Goal: Task Accomplishment & Management: Use online tool/utility

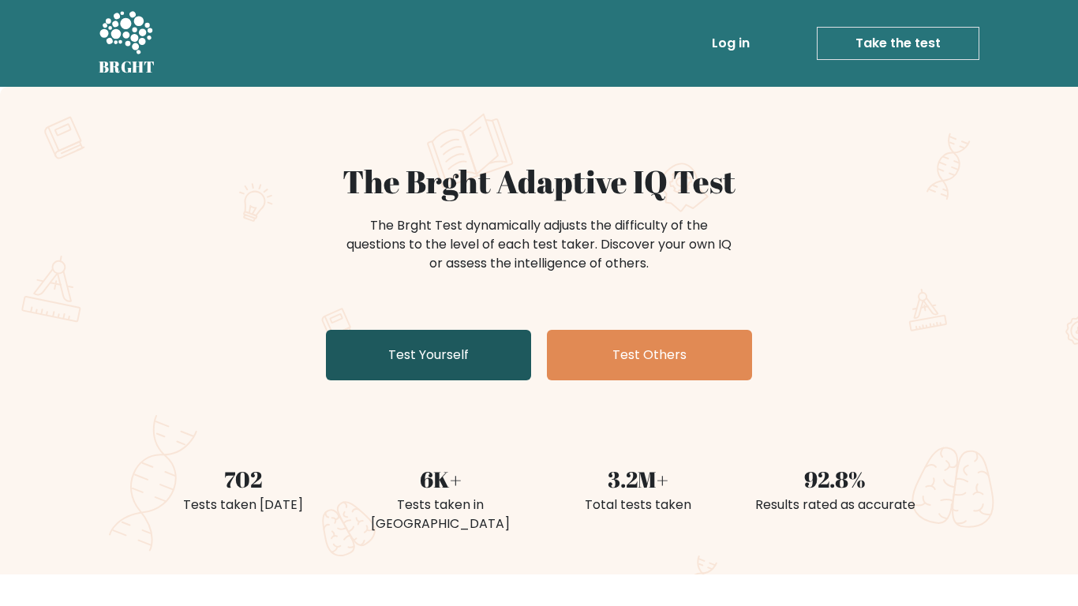
click at [435, 355] on link "Test Yourself" at bounding box center [428, 355] width 205 height 50
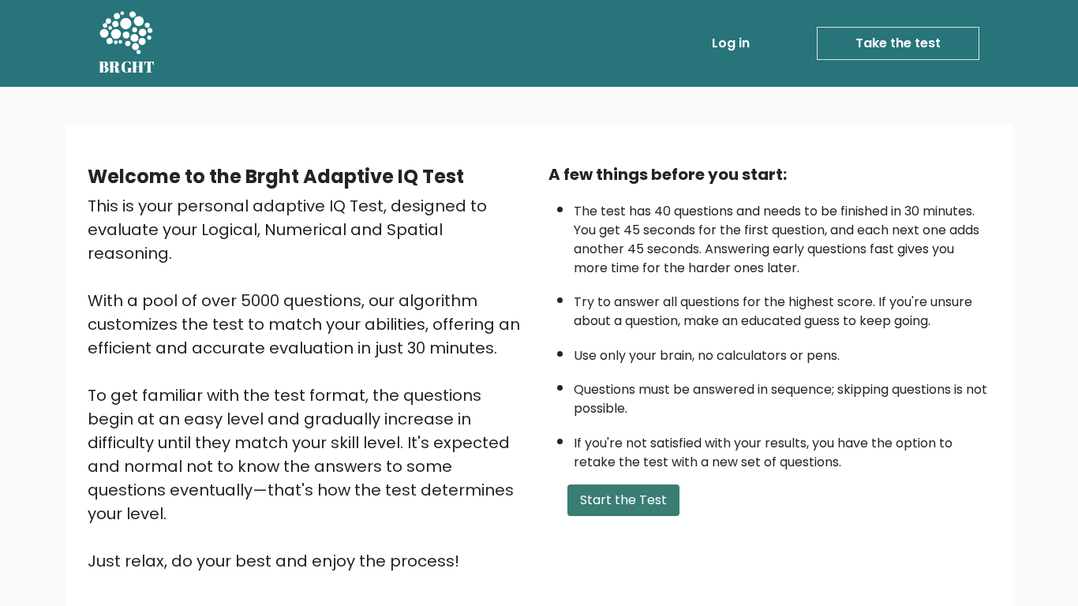
click at [586, 499] on button "Start the Test" at bounding box center [623, 500] width 112 height 32
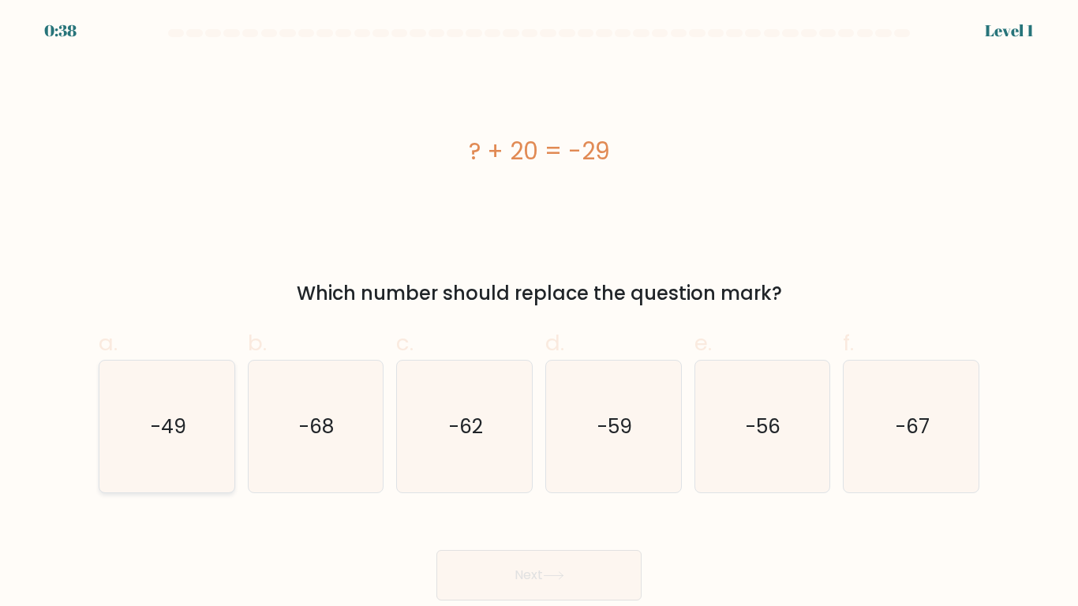
click at [215, 464] on icon "-49" at bounding box center [167, 427] width 132 height 132
click at [539, 313] on input "a. -49" at bounding box center [539, 308] width 1 height 10
radio input "true"
click at [601, 578] on button "Next" at bounding box center [538, 575] width 205 height 50
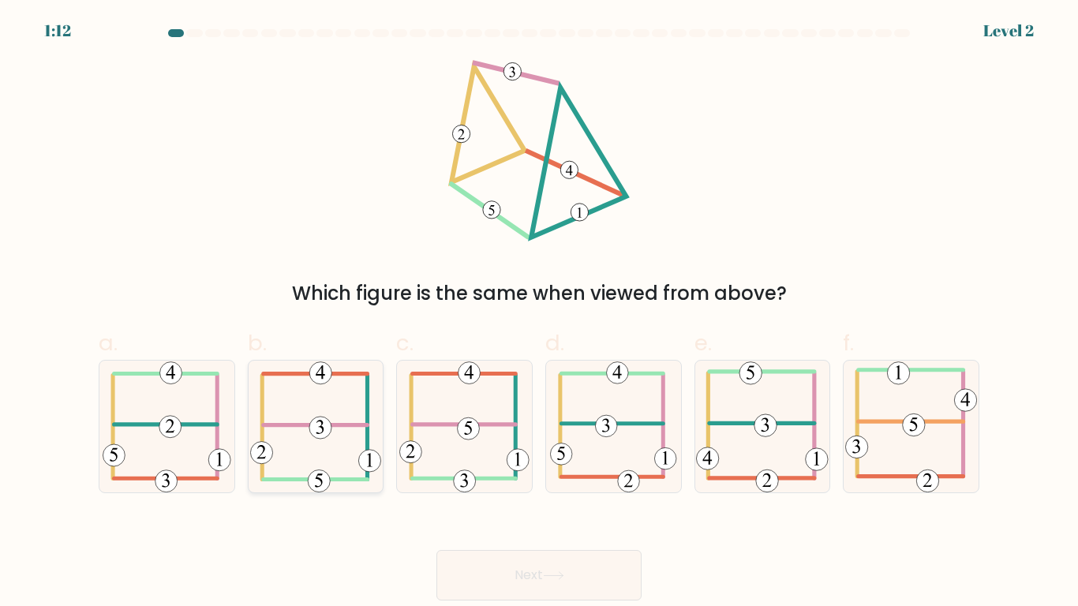
click at [350, 464] on icon at bounding box center [315, 427] width 131 height 132
click at [539, 313] on input "b." at bounding box center [539, 308] width 1 height 10
radio input "true"
click at [522, 566] on button "Next" at bounding box center [538, 575] width 205 height 50
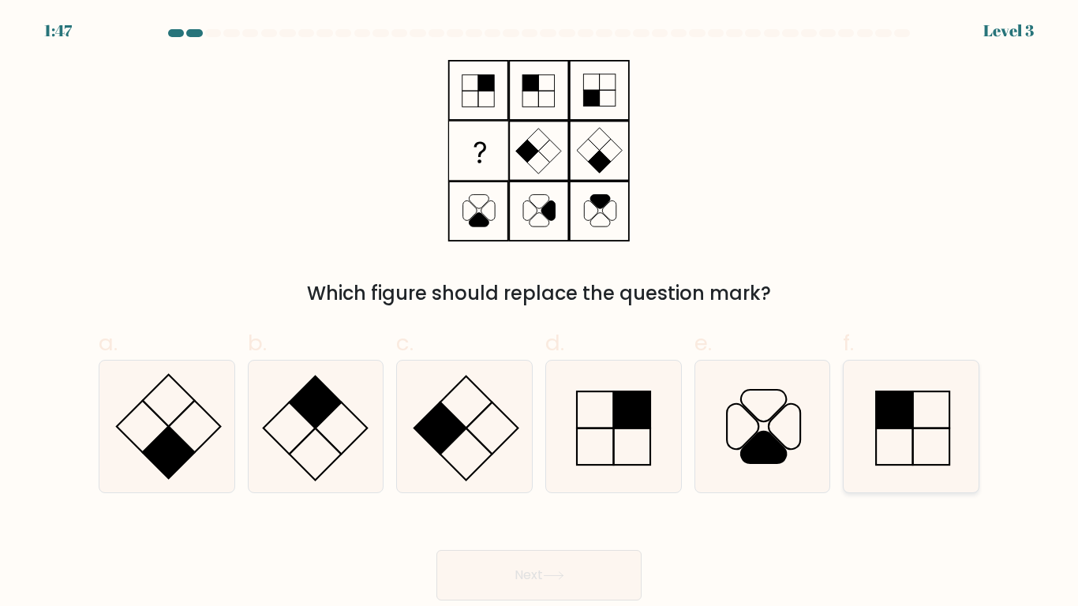
click at [873, 420] on icon at bounding box center [911, 427] width 132 height 132
click at [540, 313] on input "f." at bounding box center [539, 308] width 1 height 10
radio input "true"
click at [342, 402] on rect at bounding box center [342, 428] width 52 height 52
click at [539, 313] on input "b." at bounding box center [539, 308] width 1 height 10
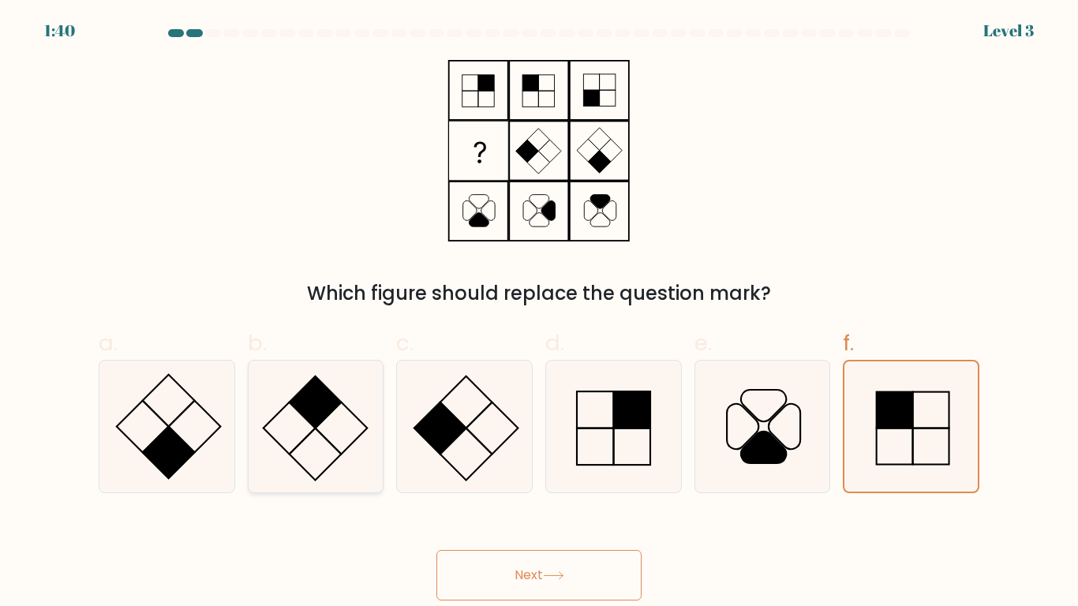
radio input "true"
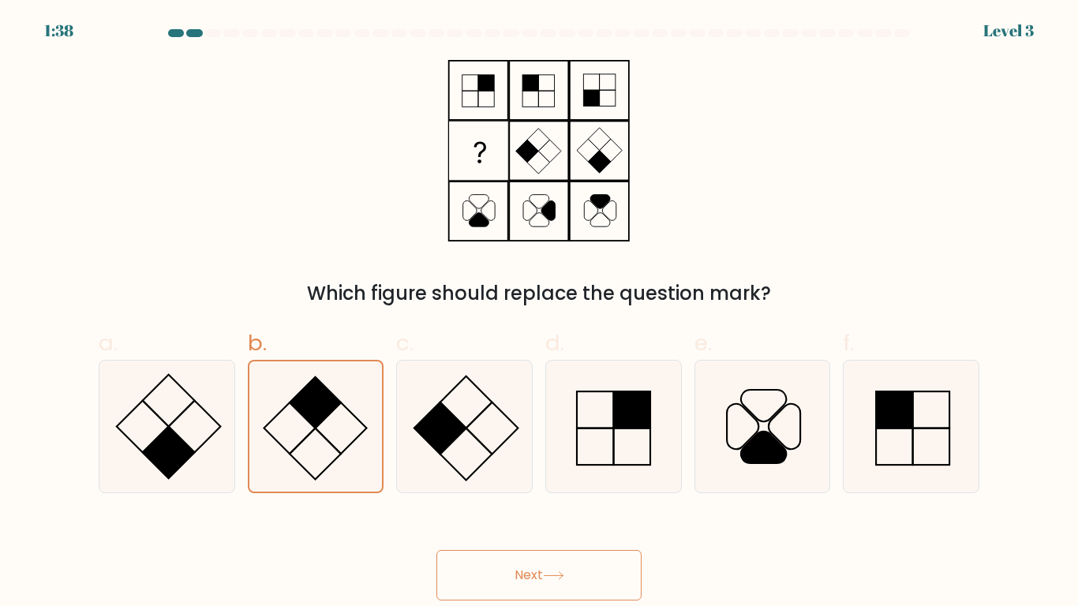
click at [533, 567] on button "Next" at bounding box center [538, 575] width 205 height 50
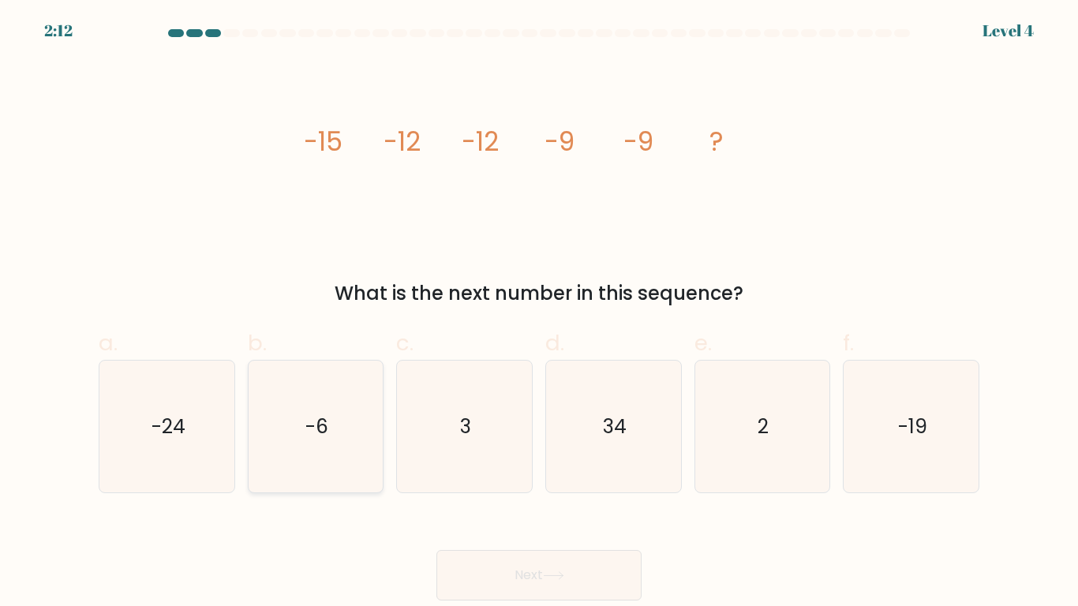
click at [357, 481] on icon "-6" at bounding box center [315, 427] width 132 height 132
click at [539, 313] on input "b. -6" at bounding box center [539, 308] width 1 height 10
radio input "true"
click at [503, 561] on button "Next" at bounding box center [538, 575] width 205 height 50
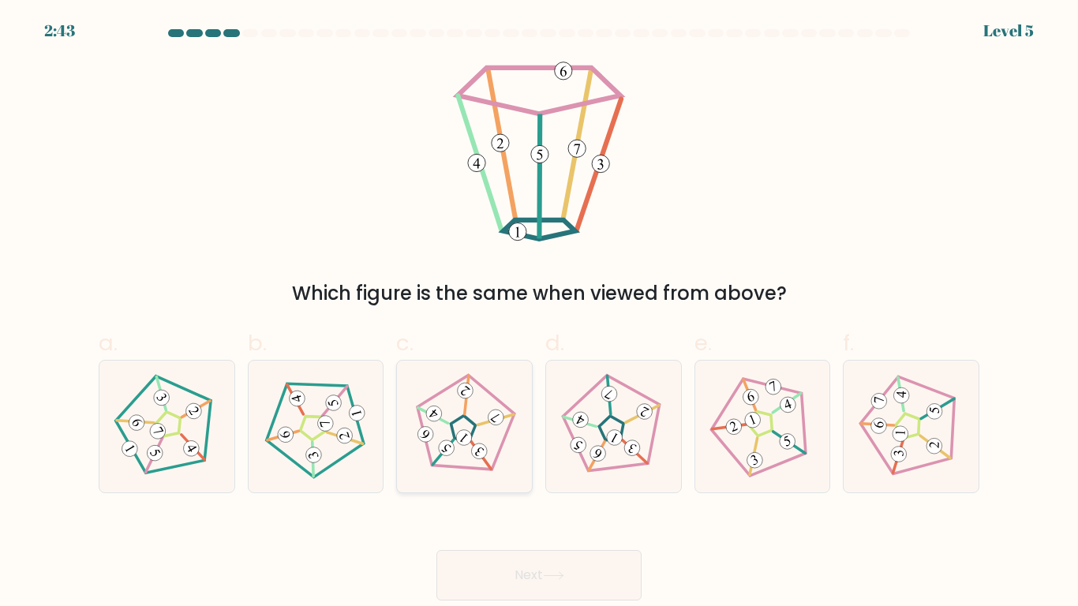
click at [477, 446] on 793 at bounding box center [479, 451] width 22 height 22
click at [539, 313] on input "c." at bounding box center [539, 308] width 1 height 10
radio input "true"
click at [560, 591] on button "Next" at bounding box center [538, 575] width 205 height 50
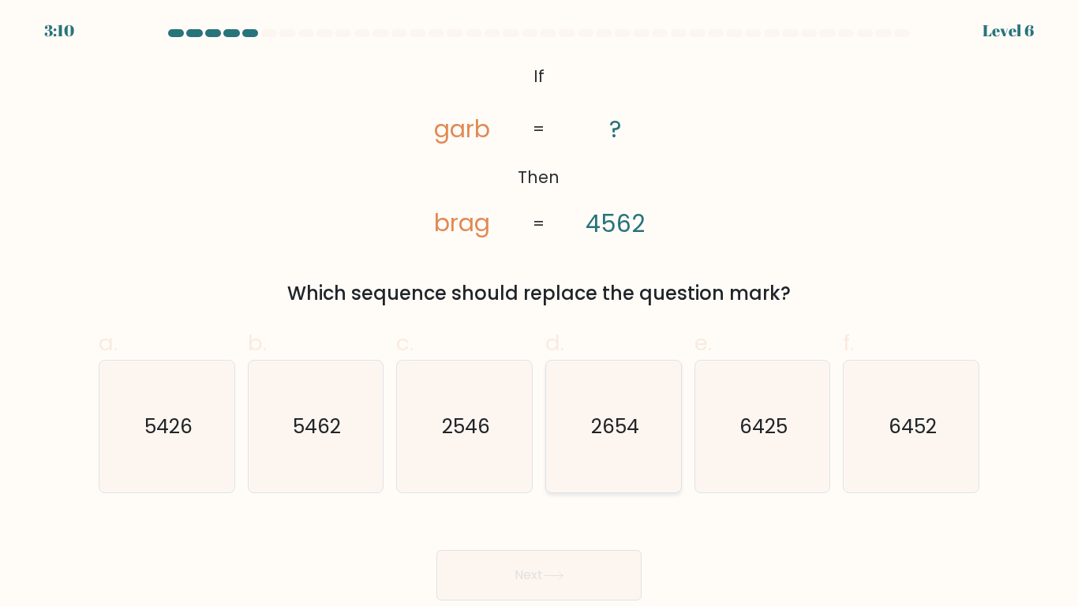
click at [670, 443] on icon "2654" at bounding box center [614, 427] width 132 height 132
click at [540, 313] on input "d. 2654" at bounding box center [539, 308] width 1 height 10
radio input "true"
click at [574, 573] on button "Next" at bounding box center [538, 575] width 205 height 50
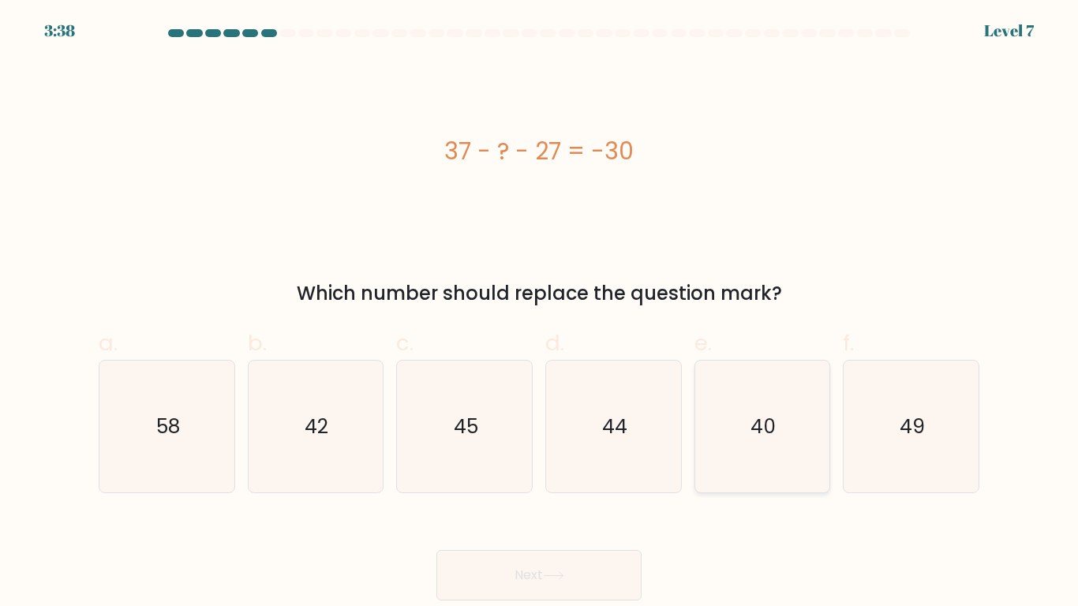
click at [791, 398] on icon "40" at bounding box center [762, 427] width 132 height 132
click at [540, 313] on input "e. 40" at bounding box center [539, 308] width 1 height 10
radio input "true"
click at [555, 574] on icon at bounding box center [553, 575] width 21 height 9
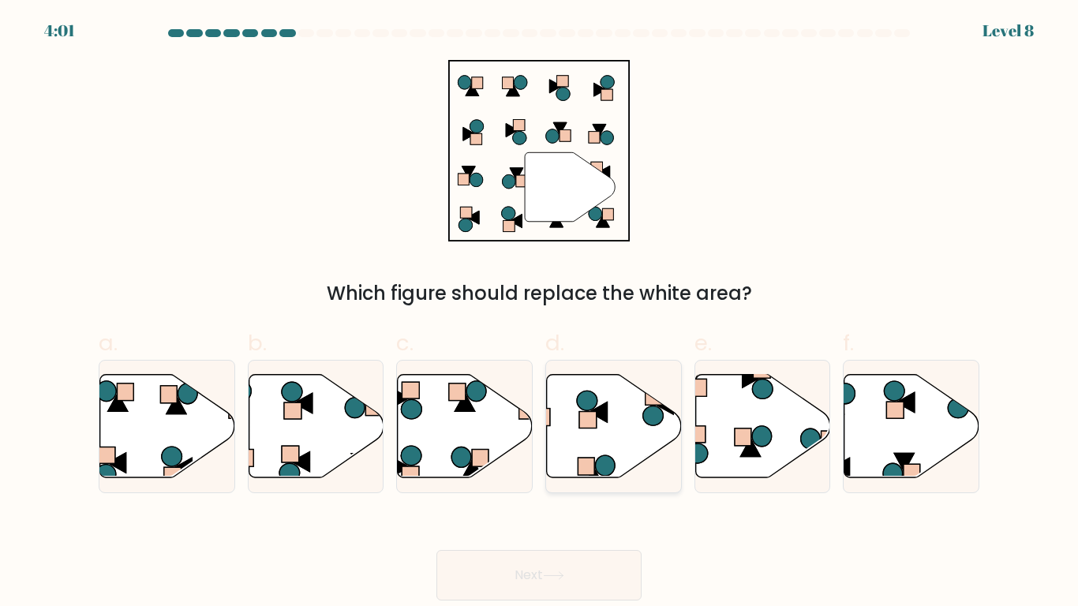
click at [631, 402] on icon at bounding box center [614, 425] width 135 height 103
click at [540, 313] on input "d." at bounding box center [539, 308] width 1 height 10
radio input "true"
click at [520, 558] on button "Next" at bounding box center [538, 575] width 205 height 50
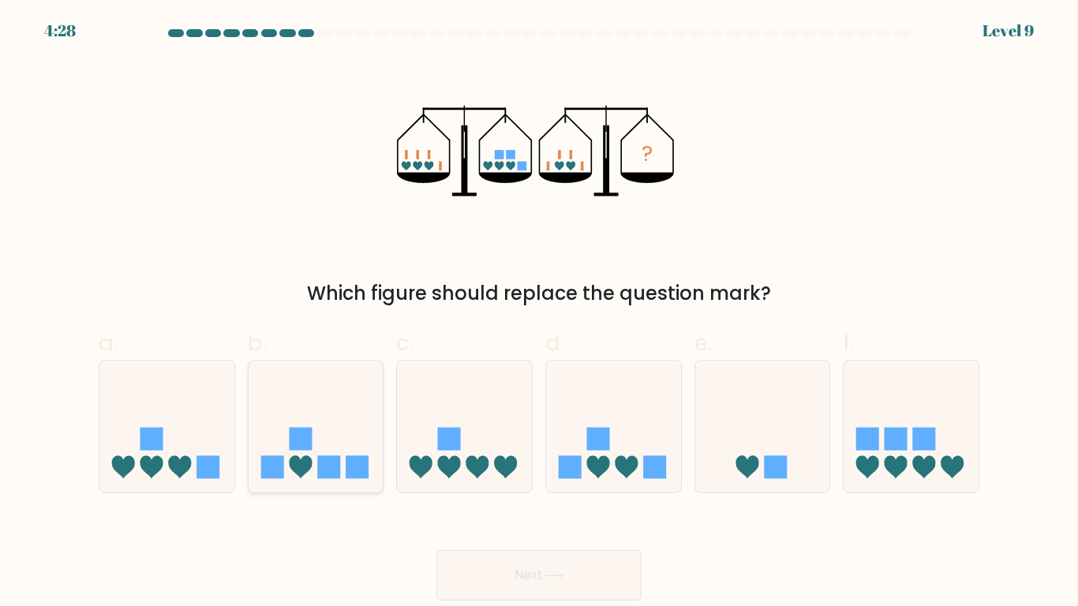
click at [331, 475] on rect at bounding box center [328, 466] width 23 height 23
click at [539, 313] on input "b." at bounding box center [539, 308] width 1 height 10
radio input "true"
click at [619, 436] on icon at bounding box center [613, 426] width 135 height 111
click at [540, 313] on input "d." at bounding box center [539, 308] width 1 height 10
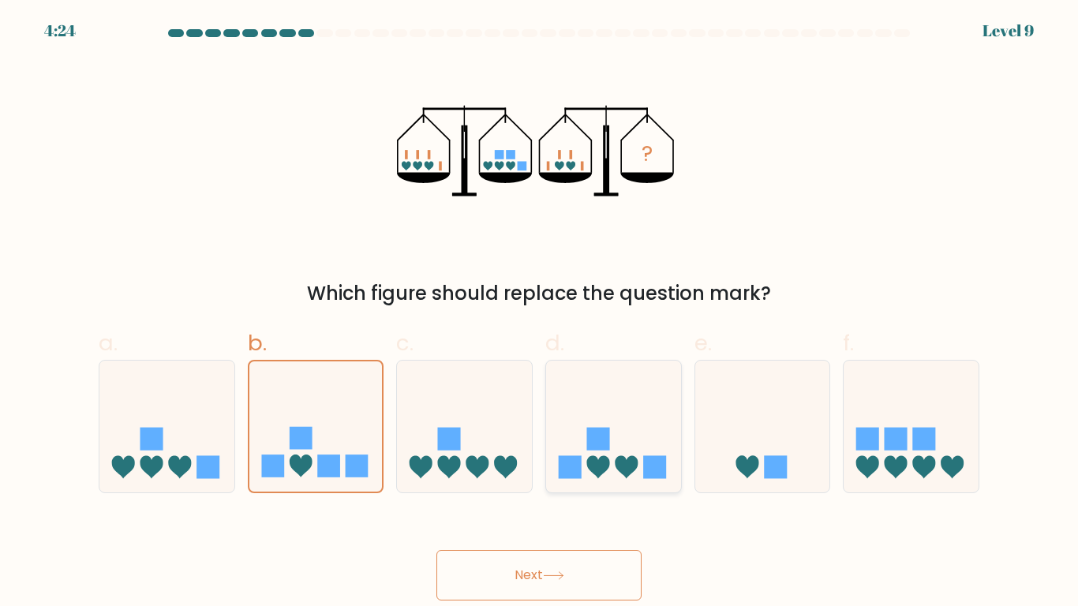
radio input "true"
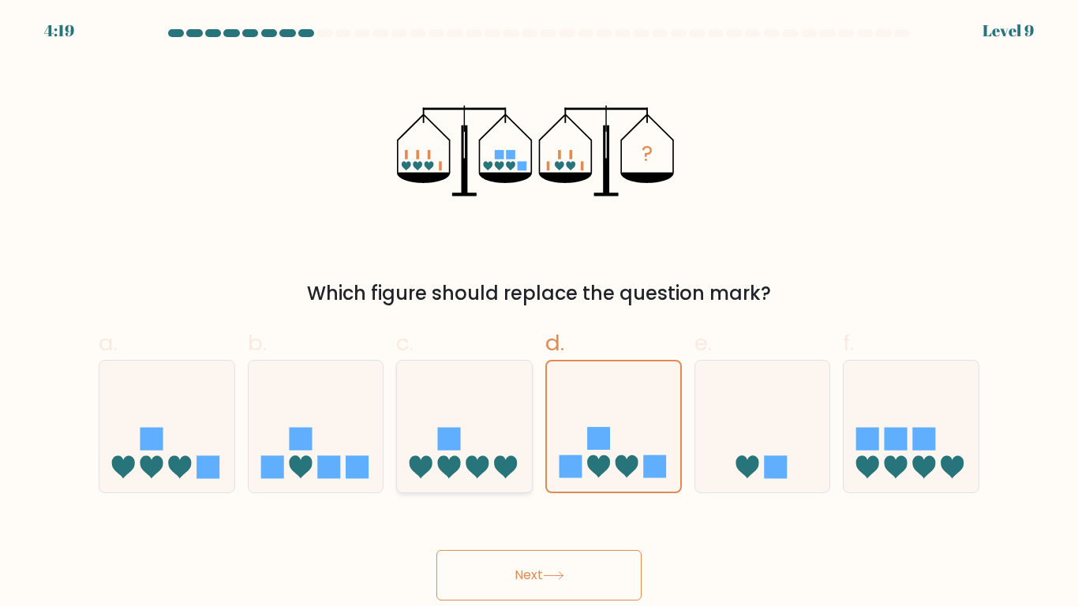
click at [475, 460] on icon at bounding box center [477, 466] width 23 height 23
click at [539, 313] on input "c." at bounding box center [539, 308] width 1 height 10
radio input "true"
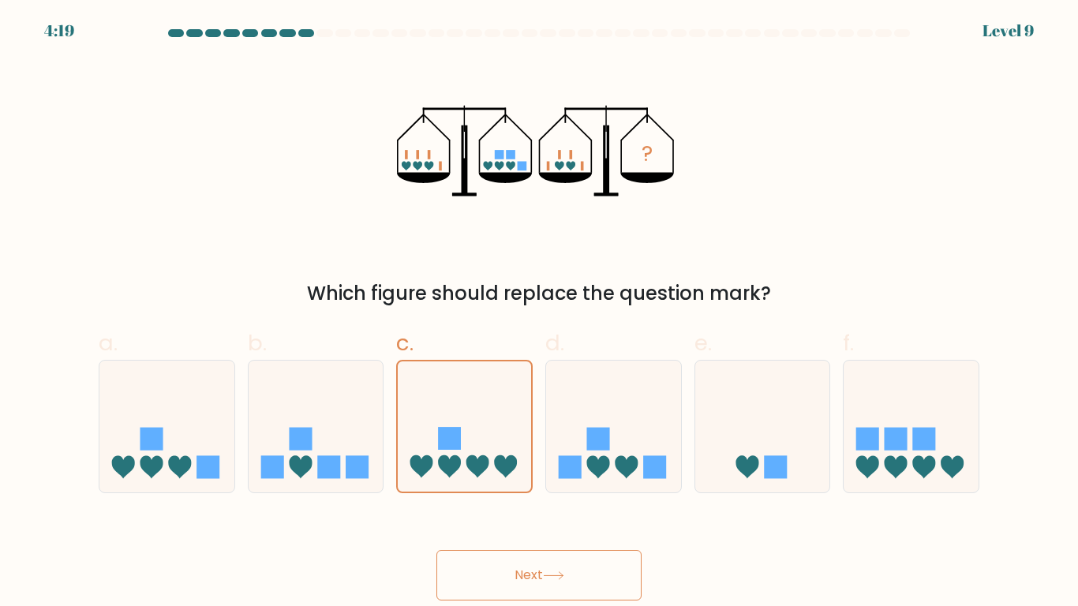
click at [540, 577] on button "Next" at bounding box center [538, 575] width 205 height 50
